Goal: Task Accomplishment & Management: Manage account settings

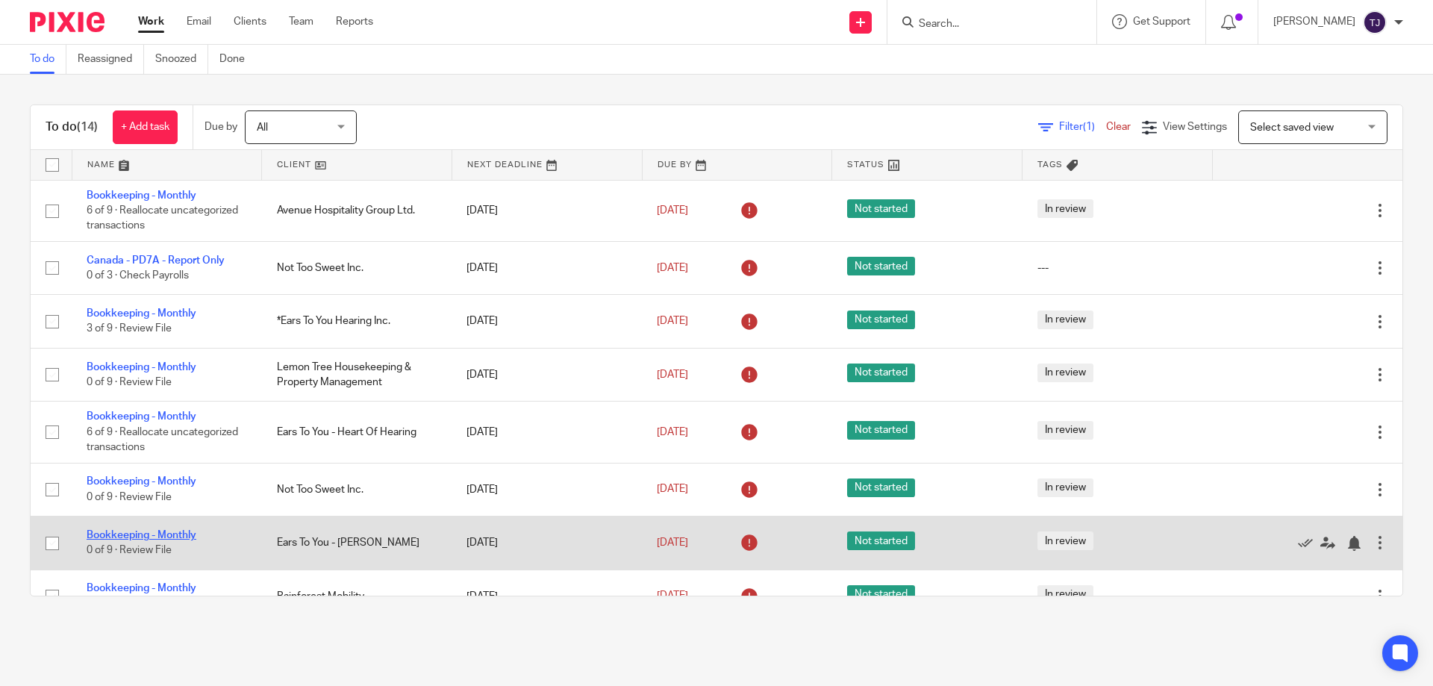
click at [180, 534] on link "Bookkeeping - Monthly" at bounding box center [142, 535] width 110 height 10
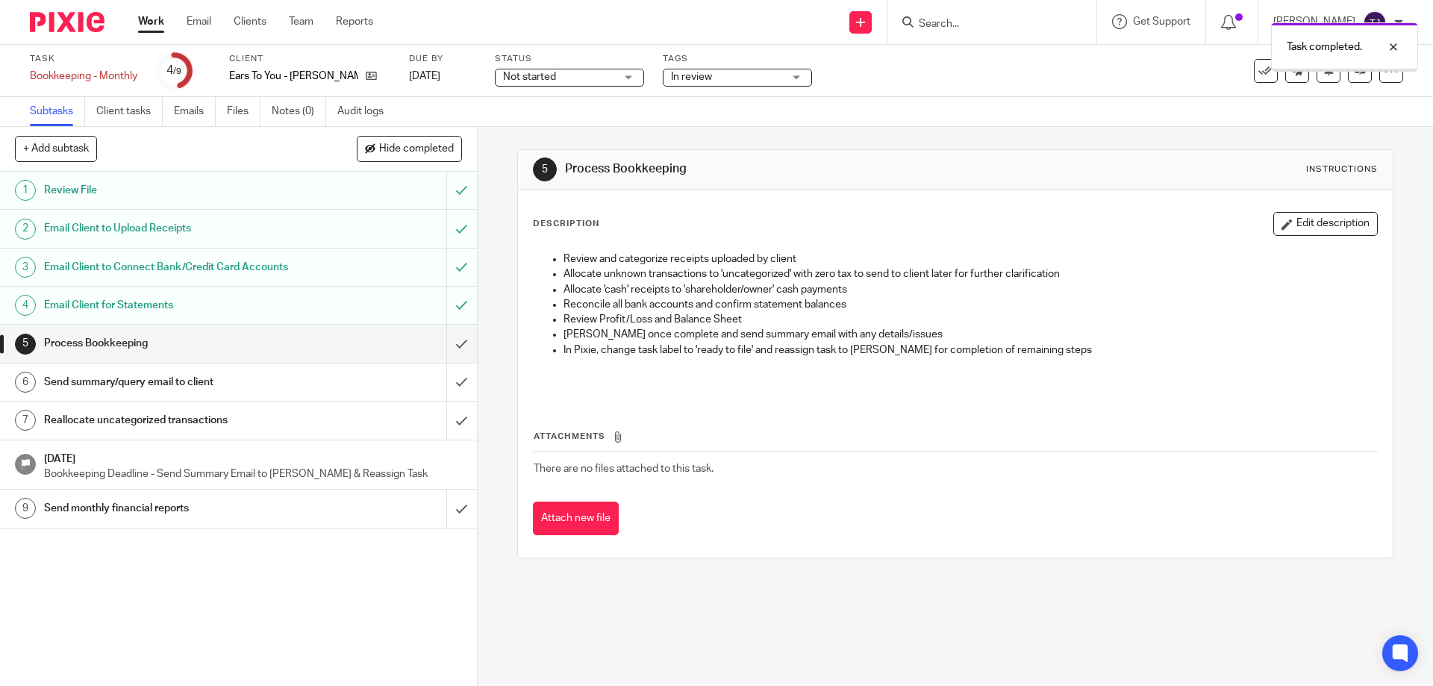
click at [451, 343] on input "submit" at bounding box center [238, 343] width 477 height 37
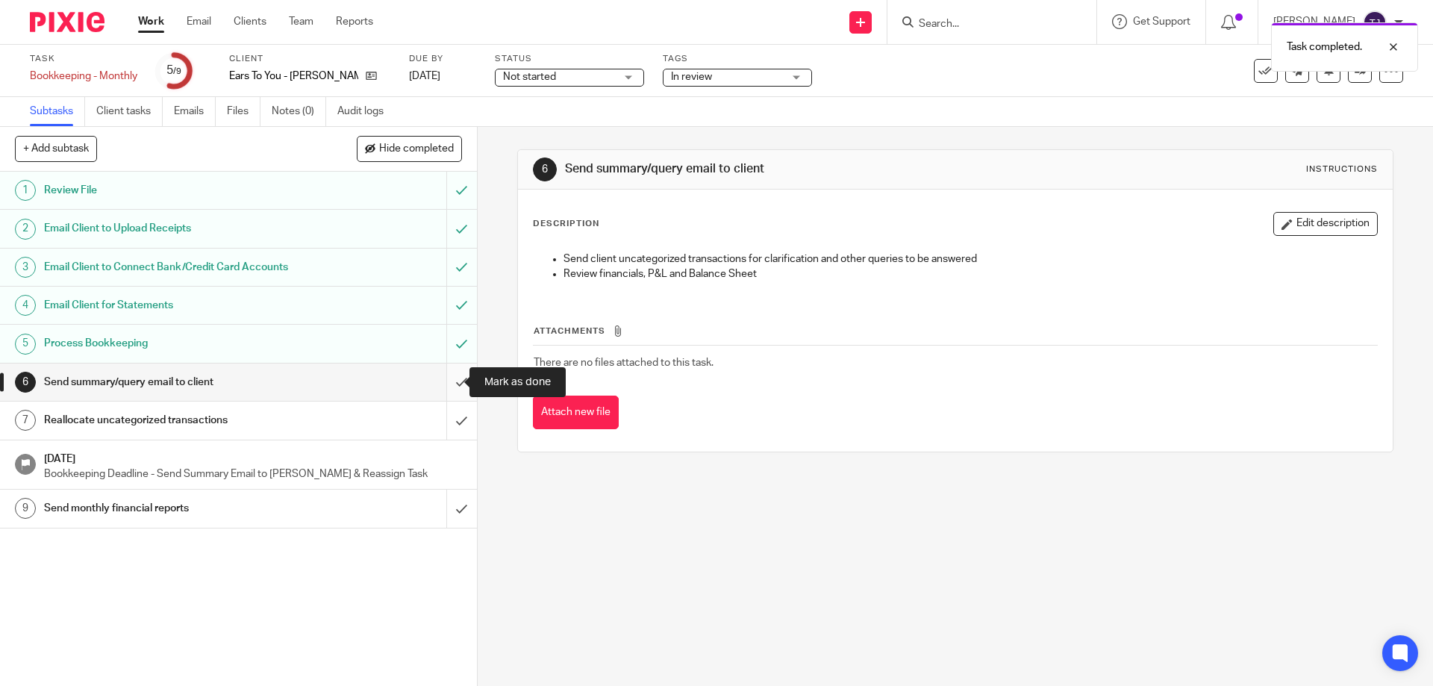
click at [448, 371] on input "submit" at bounding box center [238, 381] width 477 height 37
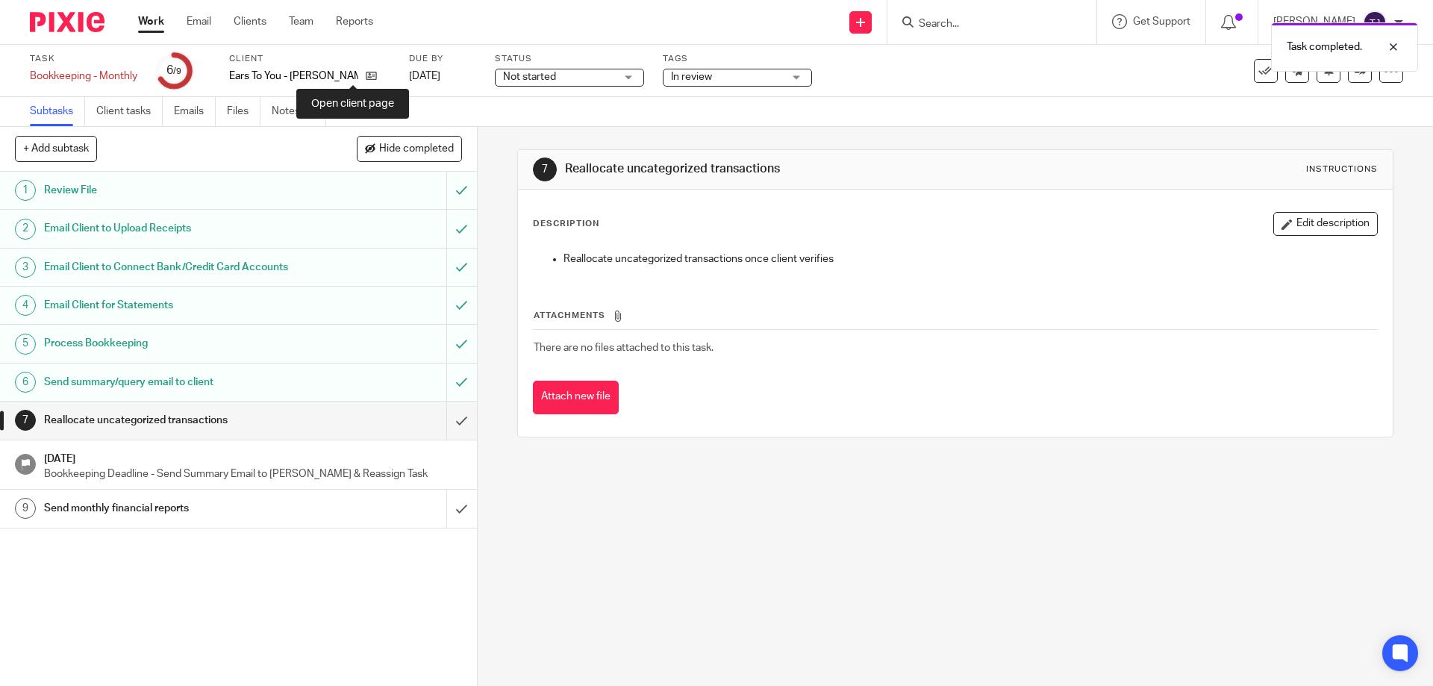
drag, startPoint x: 353, startPoint y: 72, endPoint x: 360, endPoint y: 65, distance: 10.0
click at [366, 72] on icon at bounding box center [371, 75] width 11 height 11
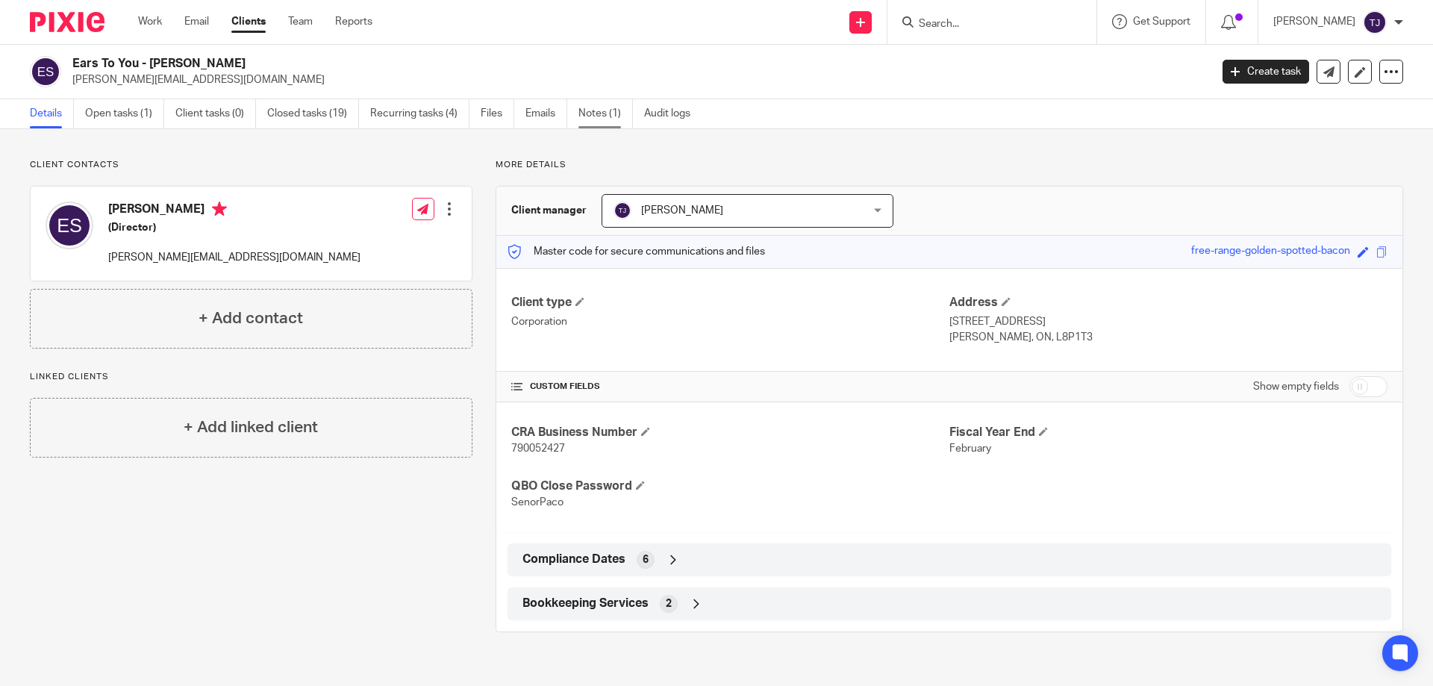
click at [585, 107] on link "Notes (1)" at bounding box center [605, 113] width 54 height 29
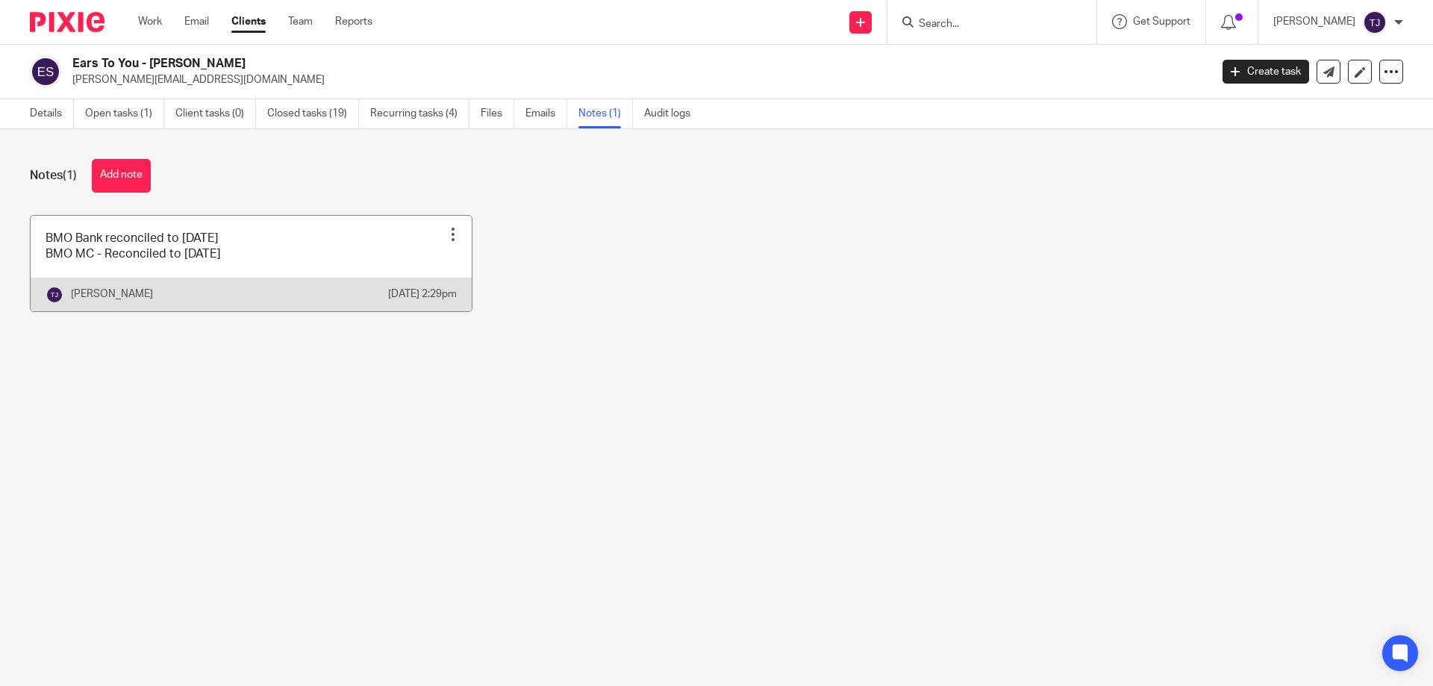
click at [237, 244] on link at bounding box center [251, 264] width 441 height 96
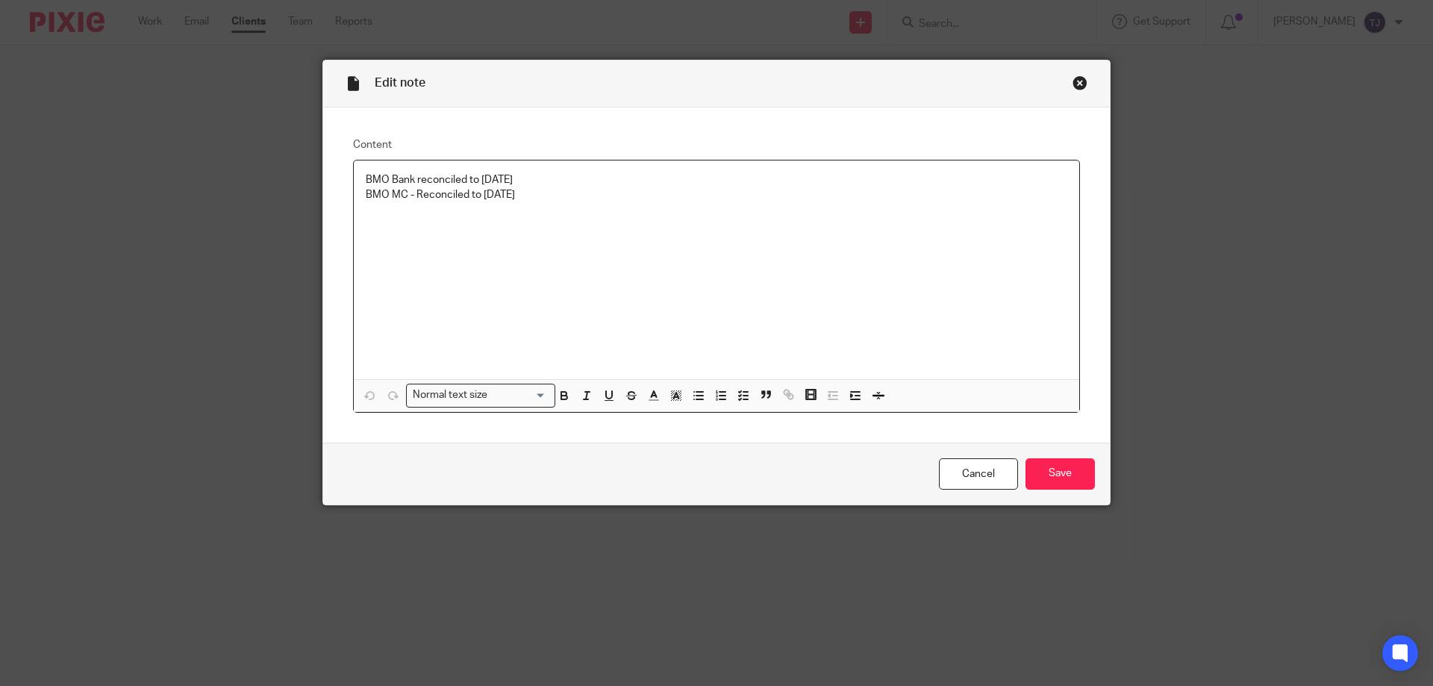
click at [492, 177] on p "BMO Bank reconciled to [DATE]" at bounding box center [716, 179] width 701 height 15
click at [1038, 475] on input "Save" at bounding box center [1059, 474] width 69 height 32
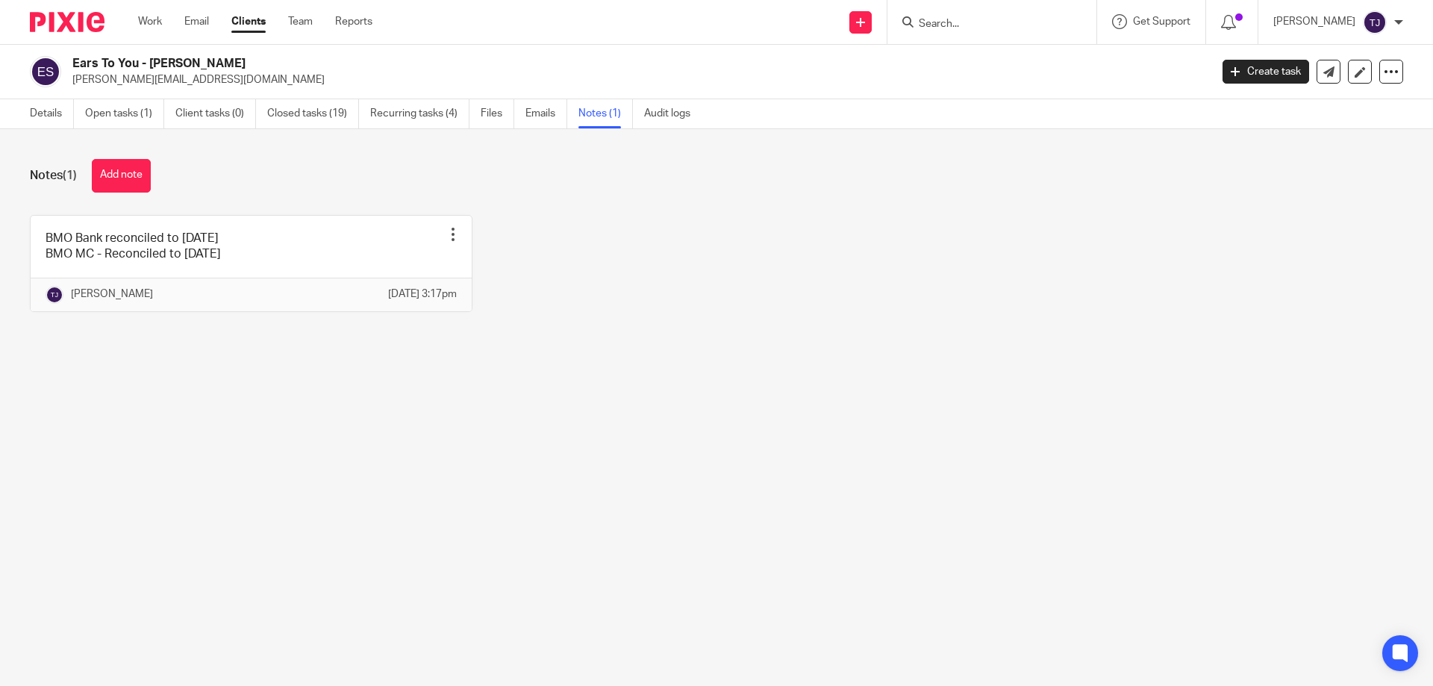
click at [75, 26] on img at bounding box center [67, 22] width 75 height 20
